Goal: Task Accomplishment & Management: Use online tool/utility

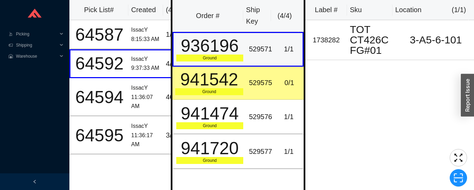
click at [249, 86] on div "529575" at bounding box center [260, 82] width 23 height 11
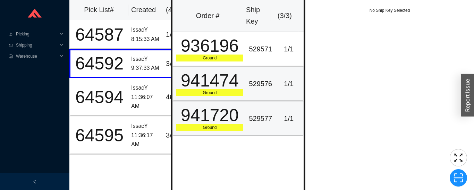
click at [266, 118] on div "529577" at bounding box center [260, 118] width 23 height 11
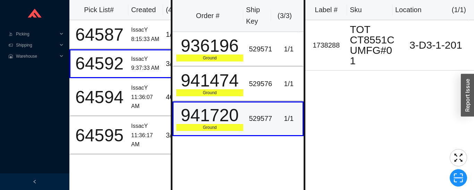
click at [275, 86] on td "1 / 1" at bounding box center [289, 84] width 29 height 35
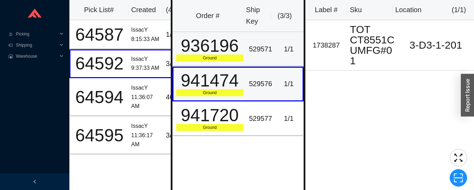
click at [269, 51] on td "529571" at bounding box center [260, 49] width 29 height 35
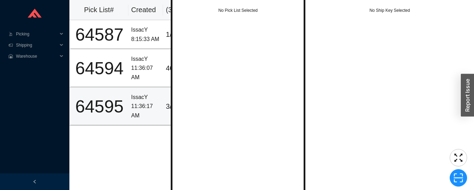
click at [133, 104] on div "11:36:17 AM" at bounding box center [145, 111] width 29 height 18
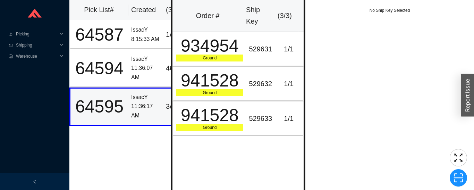
click at [228, 47] on div "934954" at bounding box center [209, 45] width 67 height 17
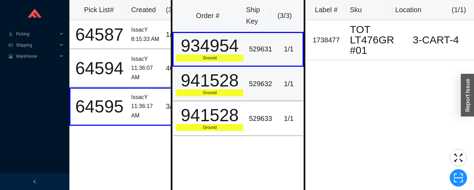
click at [281, 81] on div "1 / 1" at bounding box center [289, 83] width 22 height 11
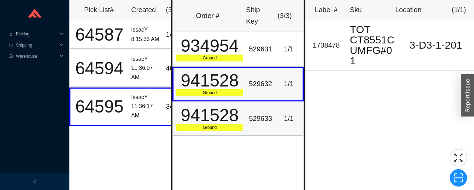
click at [266, 115] on div "529633" at bounding box center [260, 118] width 23 height 11
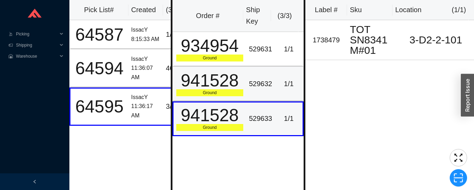
click at [264, 84] on div "529632" at bounding box center [260, 83] width 23 height 11
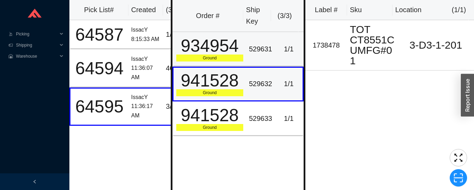
click at [256, 45] on div "529631" at bounding box center [260, 48] width 23 height 11
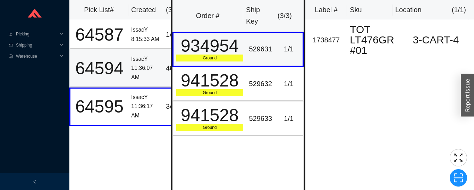
click at [127, 68] on td "64594" at bounding box center [98, 68] width 59 height 38
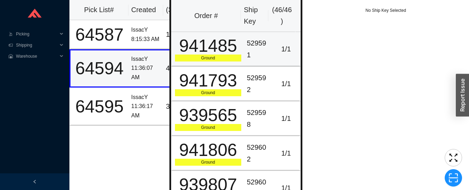
click at [225, 50] on div "941485" at bounding box center [208, 45] width 66 height 17
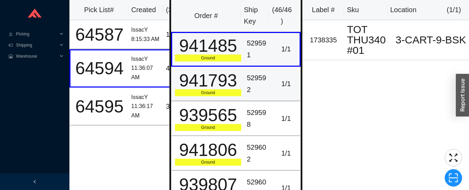
click at [244, 83] on td "529592" at bounding box center [258, 84] width 28 height 35
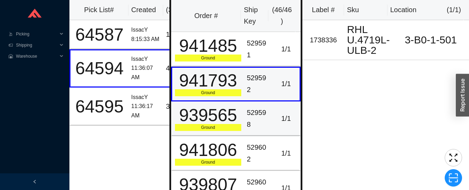
click at [251, 115] on div "529598" at bounding box center [258, 118] width 23 height 23
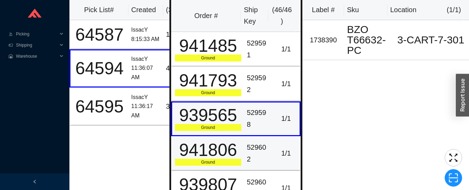
click at [247, 142] on div "529602" at bounding box center [258, 153] width 23 height 23
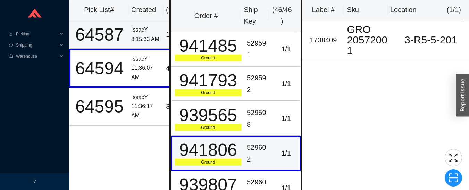
click at [139, 30] on div "IssacY" at bounding box center [145, 29] width 29 height 9
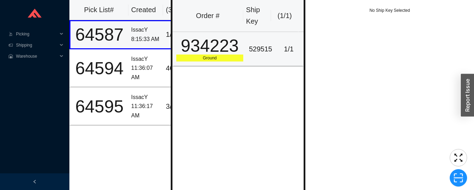
click at [222, 55] on div "934223" at bounding box center [209, 45] width 67 height 17
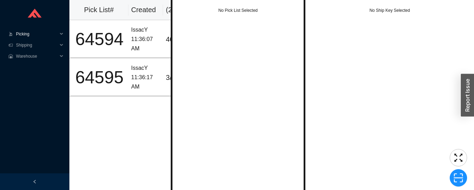
click at [17, 32] on span "Picking" at bounding box center [37, 33] width 42 height 11
click at [22, 45] on link "Start Pick" at bounding box center [26, 45] width 18 height 5
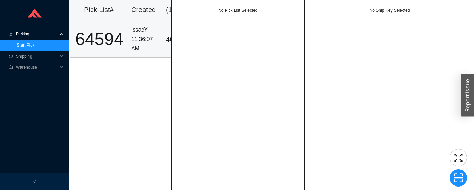
click at [102, 37] on div "64594" at bounding box center [99, 39] width 52 height 17
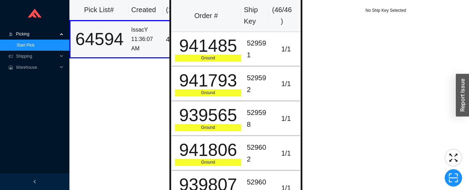
click at [213, 63] on td "941485 Ground" at bounding box center [207, 49] width 73 height 35
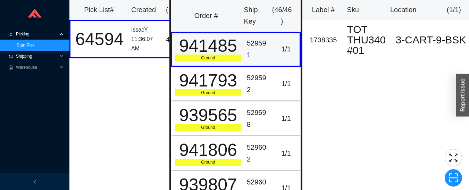
click at [18, 58] on span "Shipping" at bounding box center [37, 56] width 42 height 11
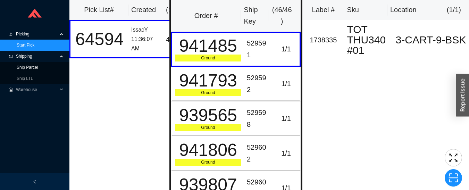
click at [19, 69] on link "Ship Parcel" at bounding box center [27, 67] width 21 height 5
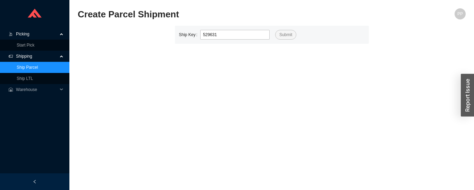
type input "529631"
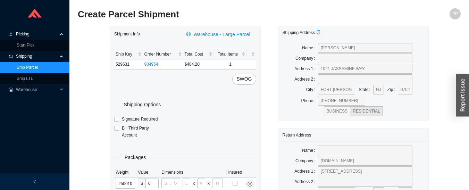
type input "25"
type input "30"
type input "24"
type input "12"
type input "25"
